Goal: Navigation & Orientation: Find specific page/section

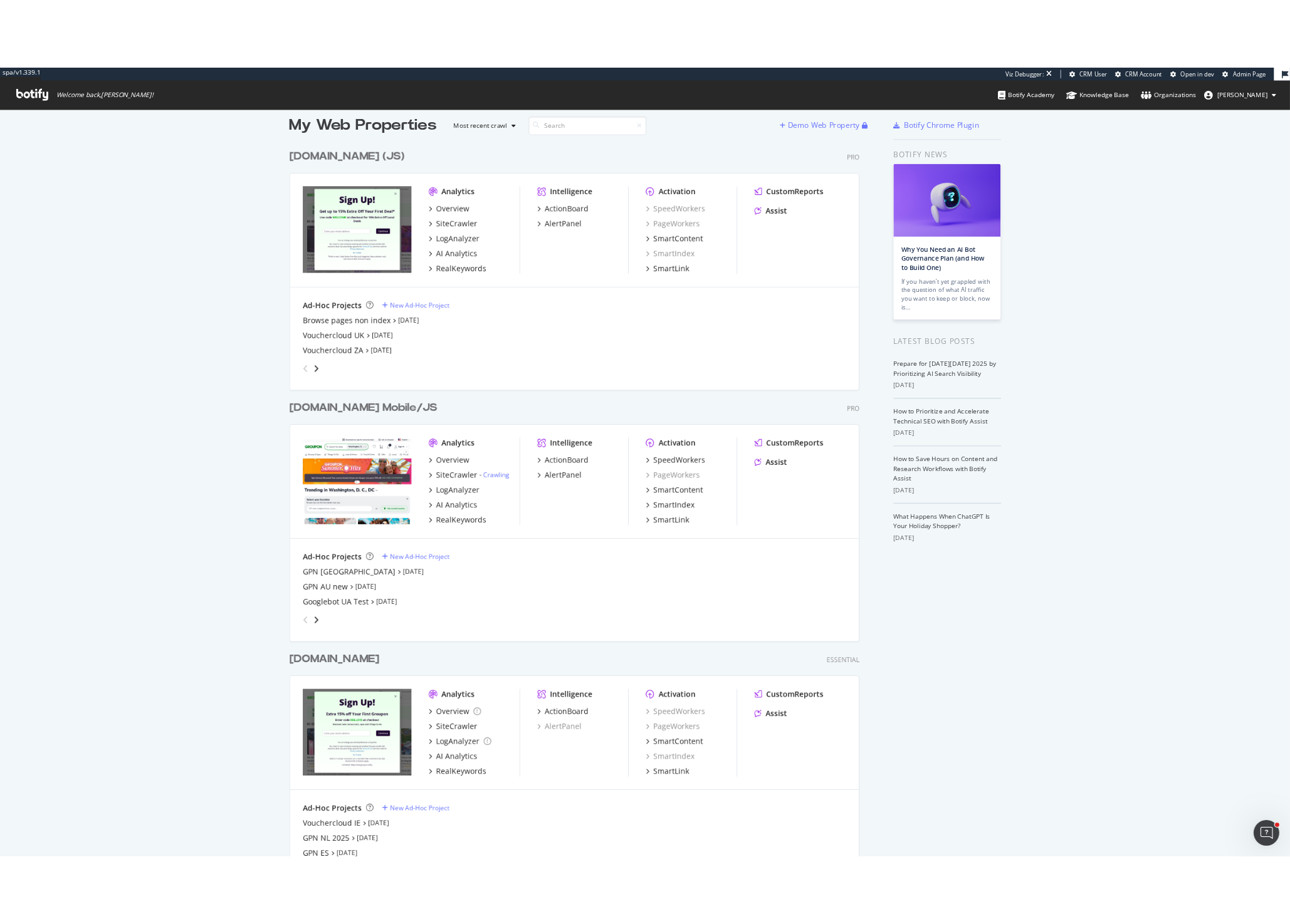
scroll to position [30, 0]
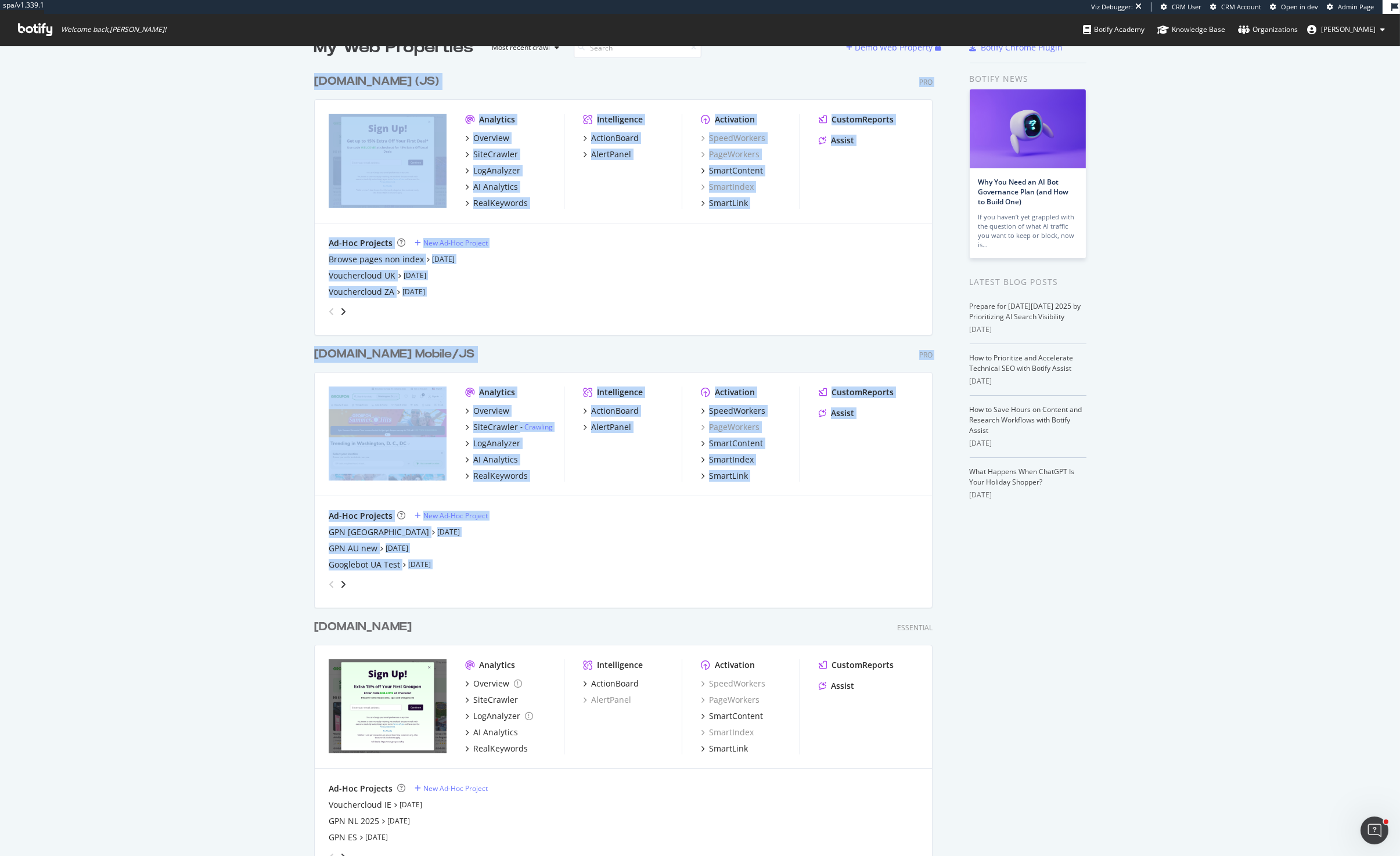
drag, startPoint x: 270, startPoint y: 583, endPoint x: 381, endPoint y: 616, distance: 115.8
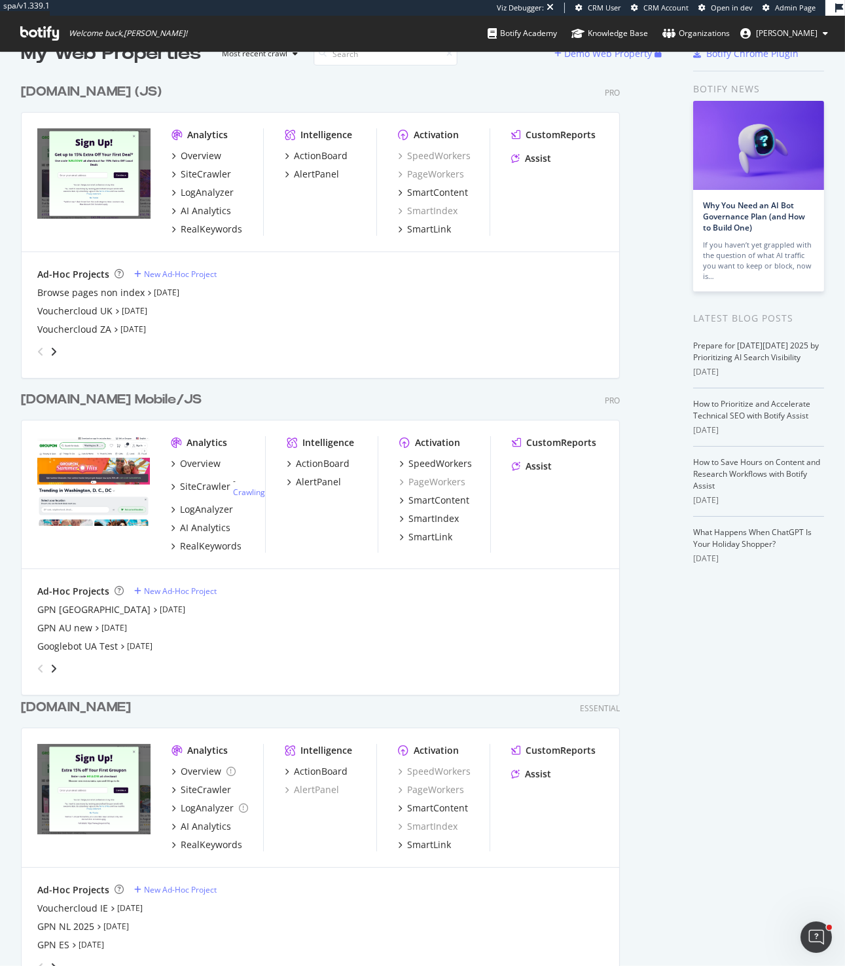
scroll to position [0, 0]
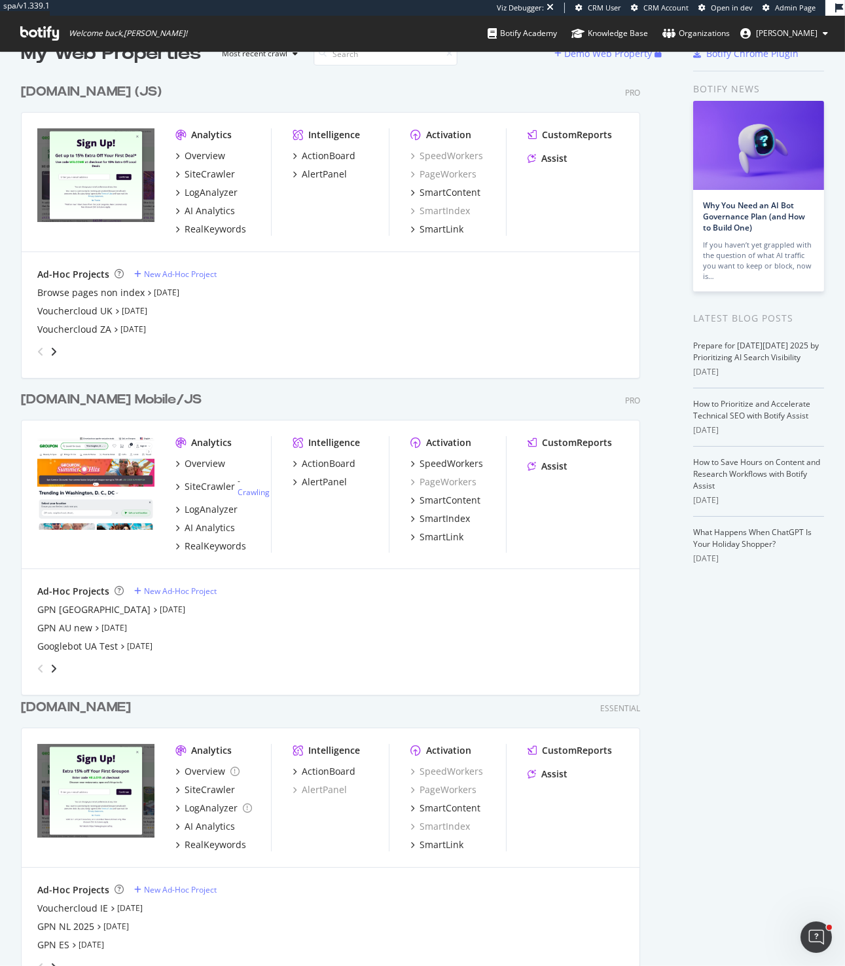
click at [207, 244] on div "Analytics Overview SiteCrawler LogAnalyzer AI Analytics RealKeywords Intelligen…" at bounding box center [331, 182] width 618 height 139
click at [513, 710] on div "[DOMAIN_NAME] Essential" at bounding box center [330, 707] width 619 height 19
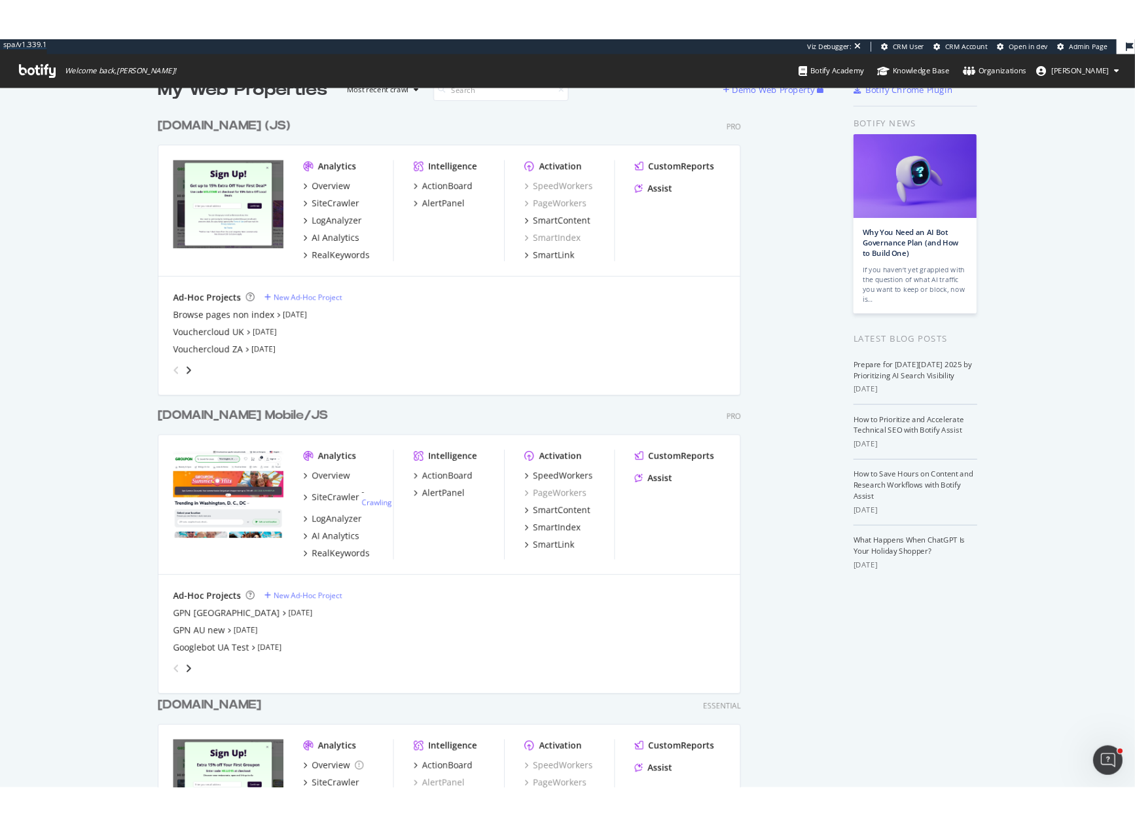
scroll to position [2698, 697]
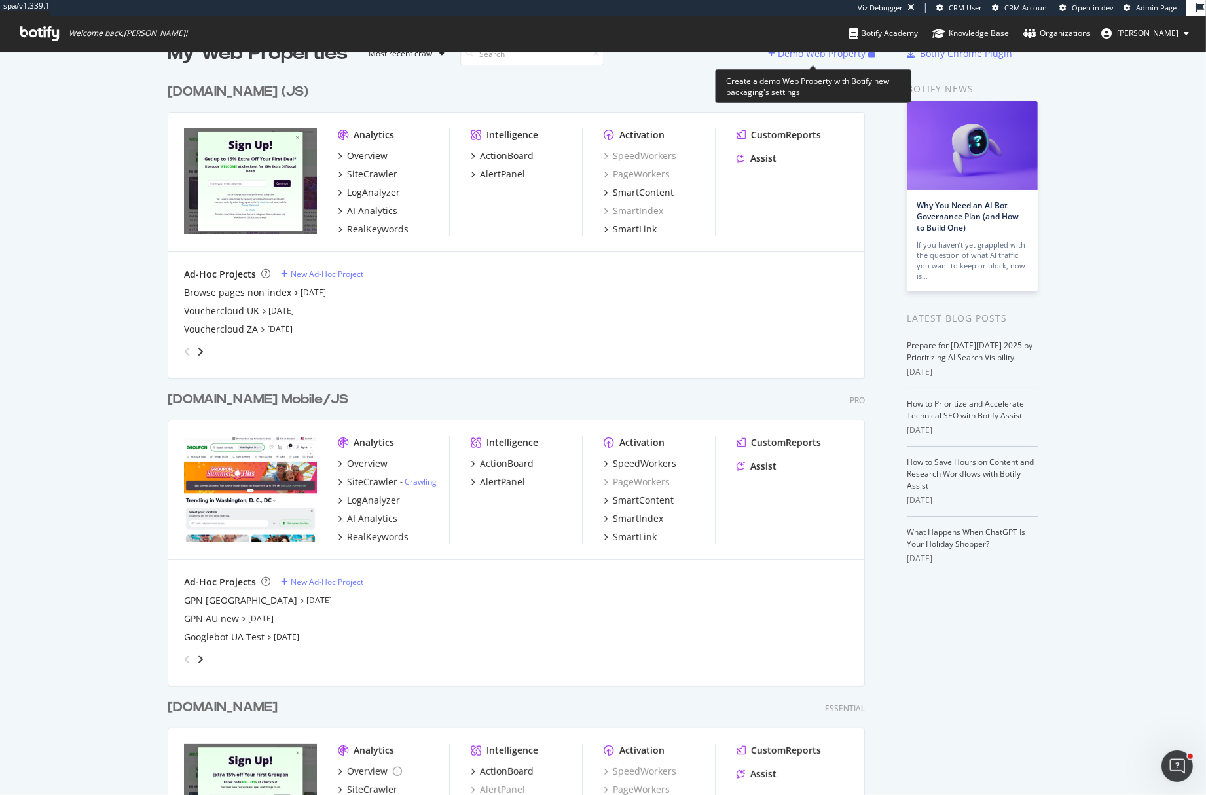
click at [790, 100] on div "Create a demo Web Property with Botify new packaging's settings" at bounding box center [813, 86] width 196 height 34
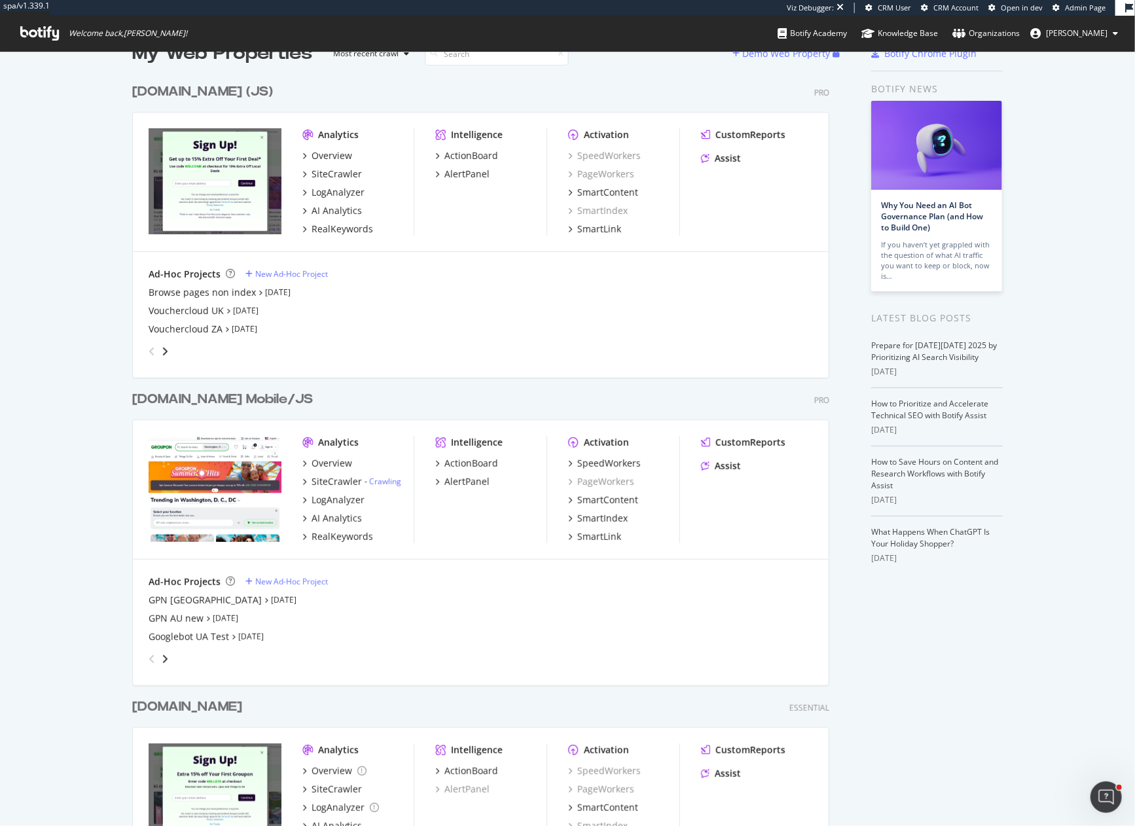
scroll to position [815, 1114]
